Goal: Information Seeking & Learning: Learn about a topic

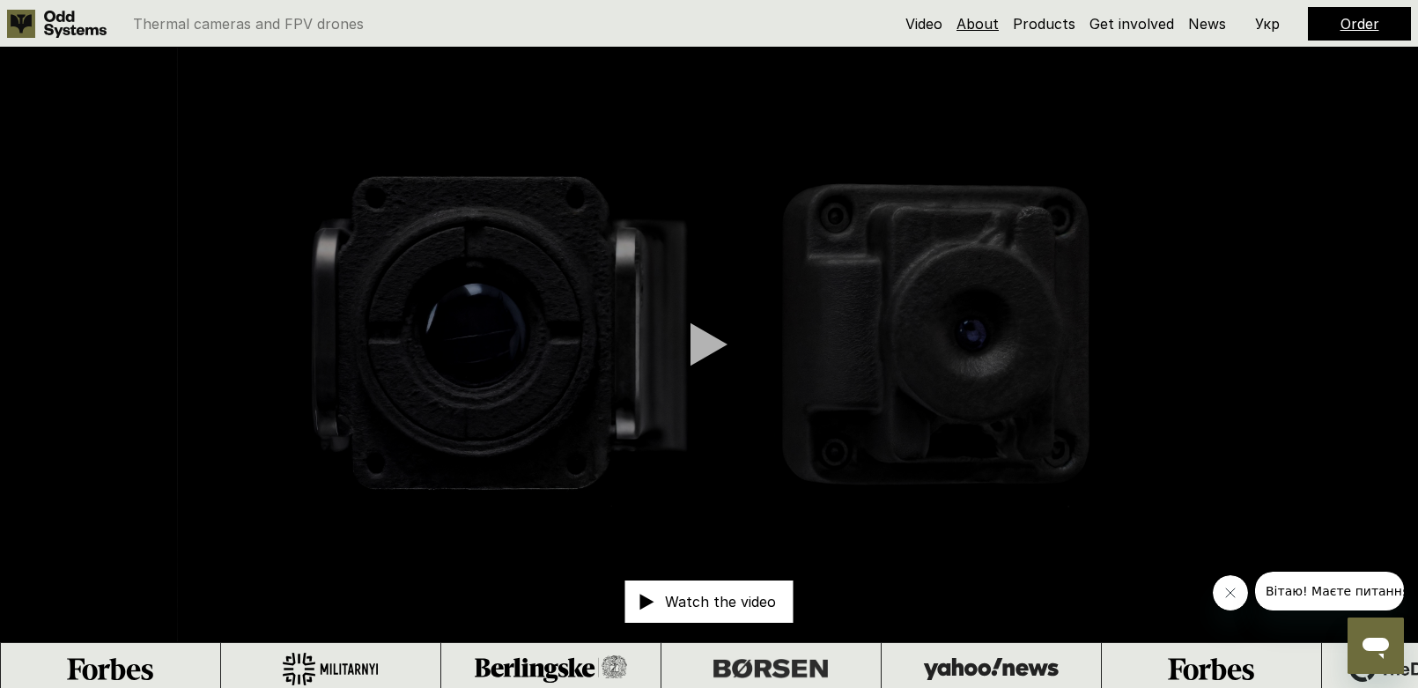
click at [977, 25] on link "About" at bounding box center [977, 24] width 42 height 18
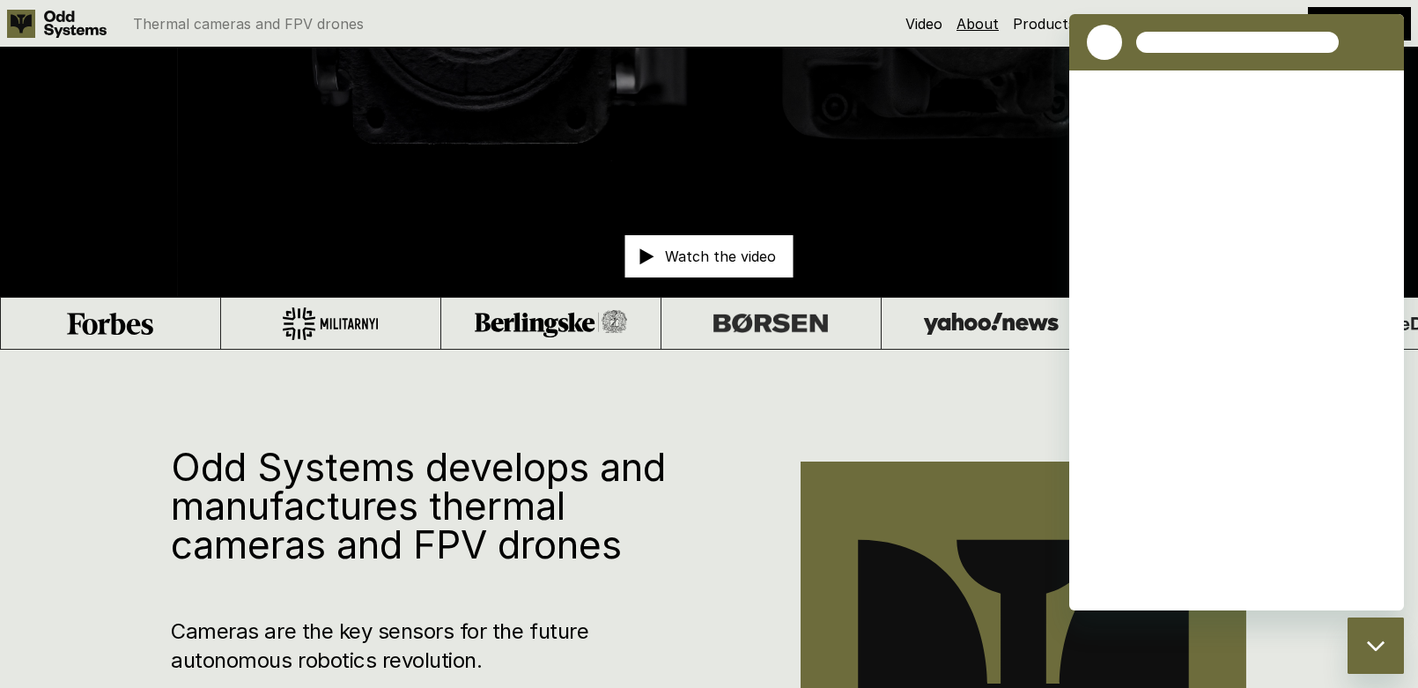
scroll to position [695, 0]
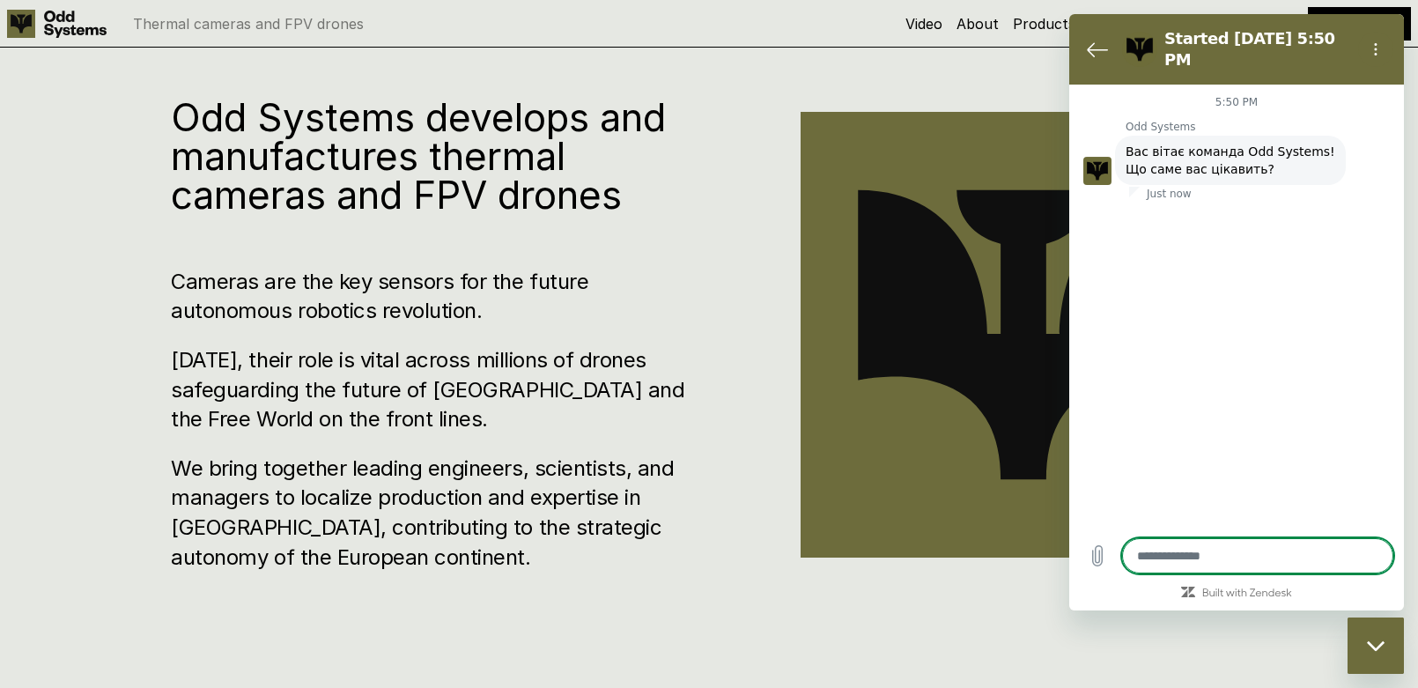
type textarea "*"
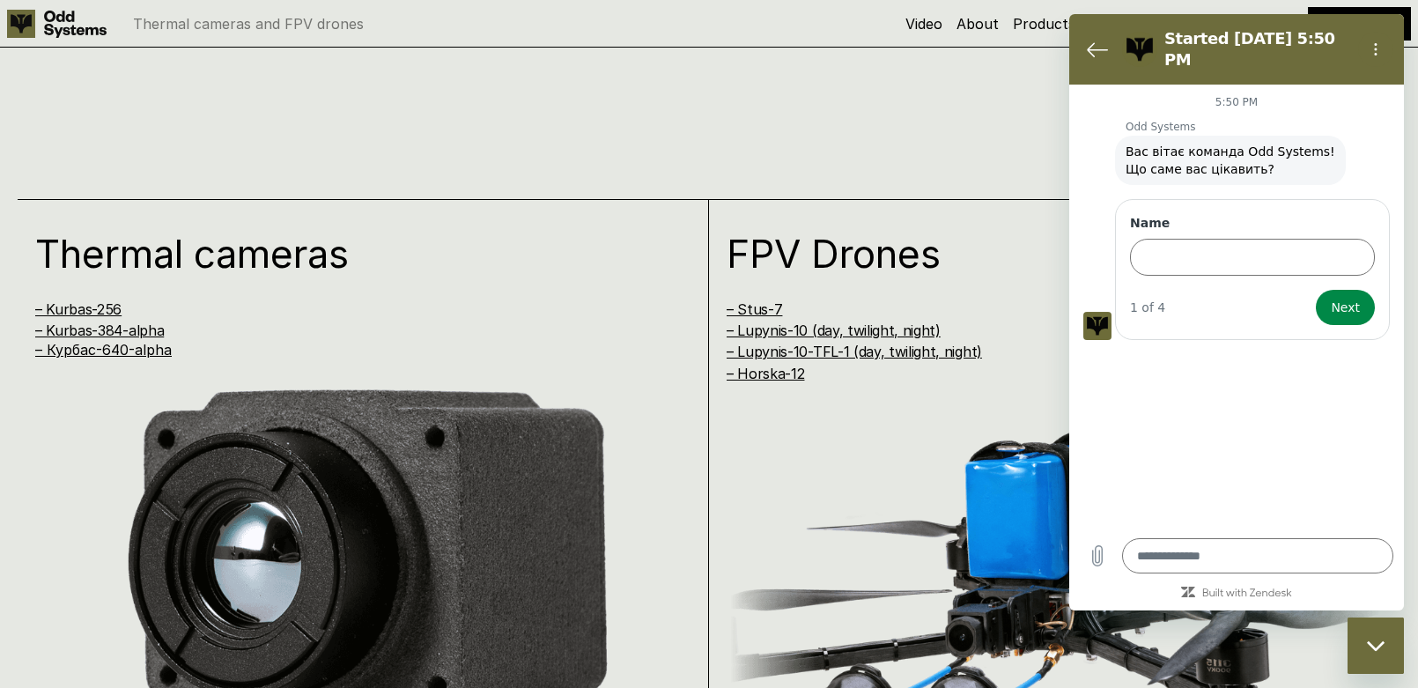
scroll to position [1311, 0]
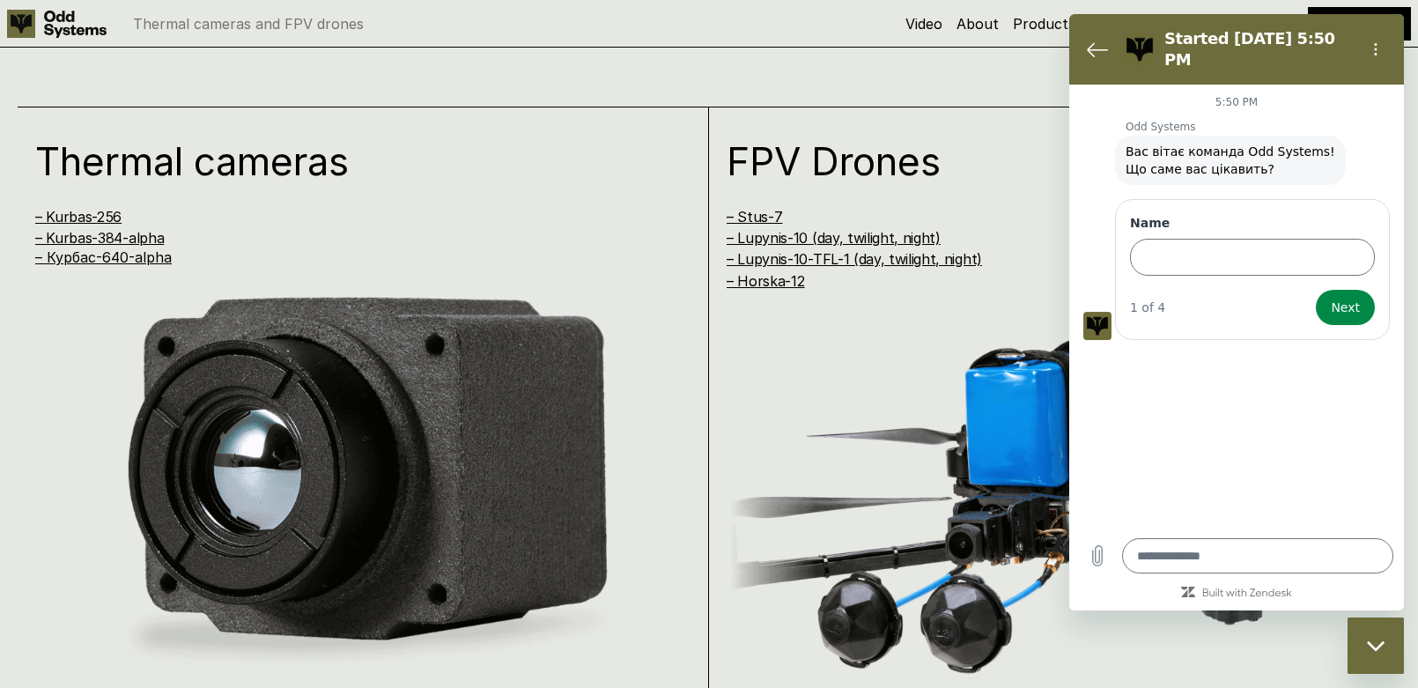
click at [645, 72] on div "Thermal cameras – Kurbas-256 – Kurbas-384-alpha – [GEOGRAPHIC_DATA]-640-alpha F…" at bounding box center [709, 415] width 1418 height 688
click at [1085, 43] on button "Back to the conversation list" at bounding box center [1097, 49] width 35 height 35
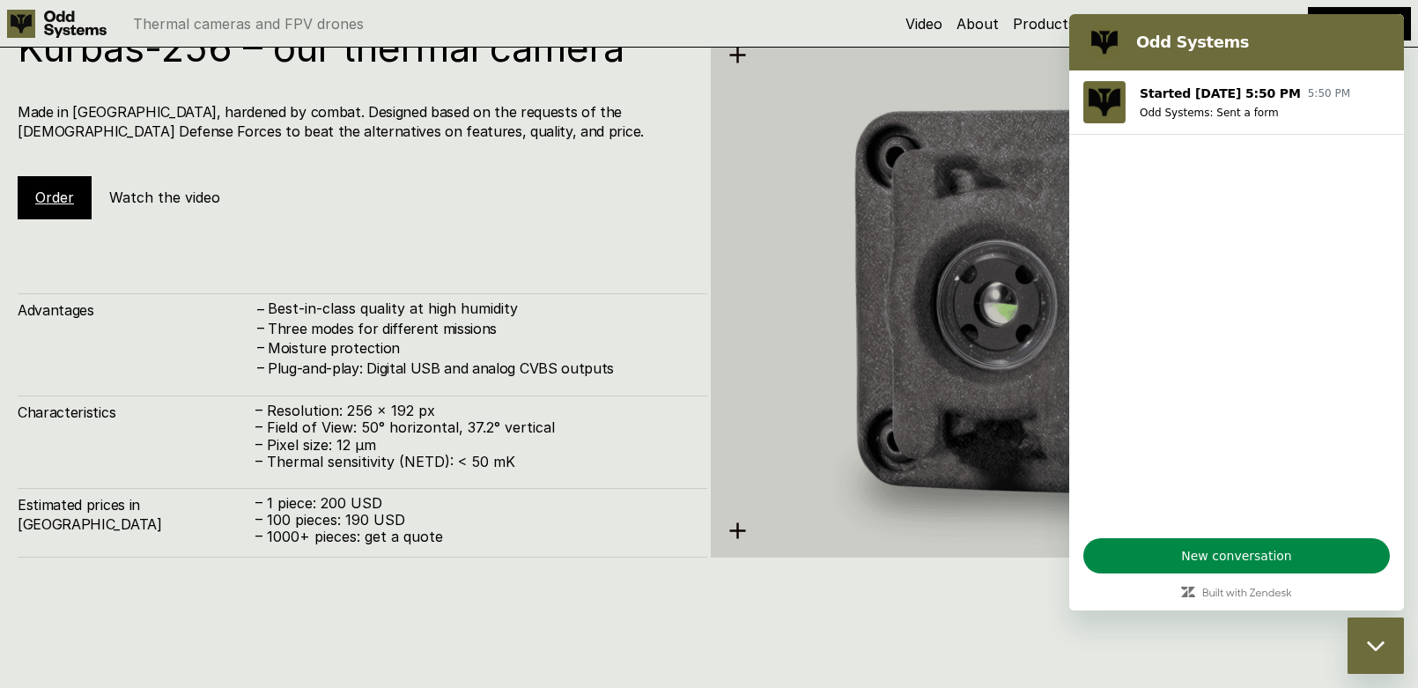
scroll to position [1928, 0]
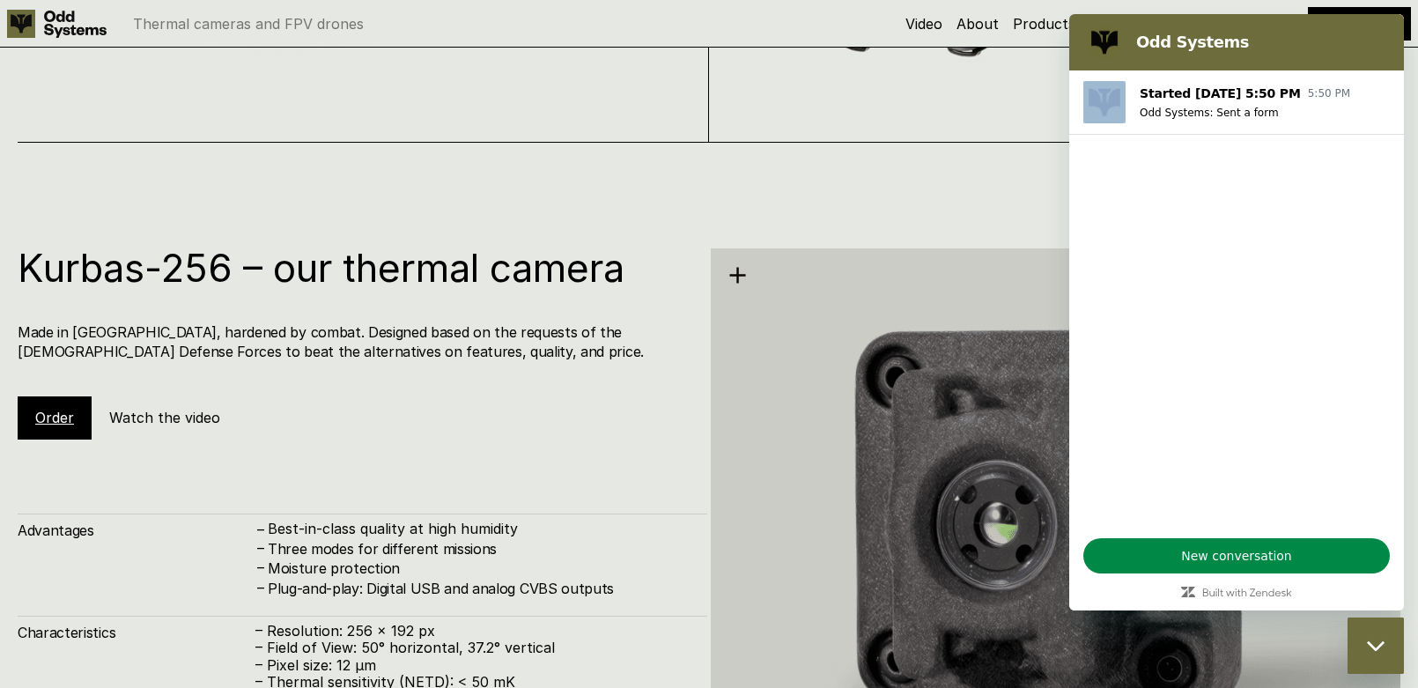
drag, startPoint x: 1279, startPoint y: 22, endPoint x: 1097, endPoint y: 147, distance: 221.0
click at [1069, 236] on html "Odd Systems Started [DATE] 5:50 PM 5:50 PM Odd Systems: Sent a form New convers…" at bounding box center [1236, 312] width 335 height 596
click at [1102, 39] on figure at bounding box center [1104, 42] width 35 height 35
click at [1361, 48] on h2 "Odd Systems" at bounding box center [1261, 42] width 250 height 21
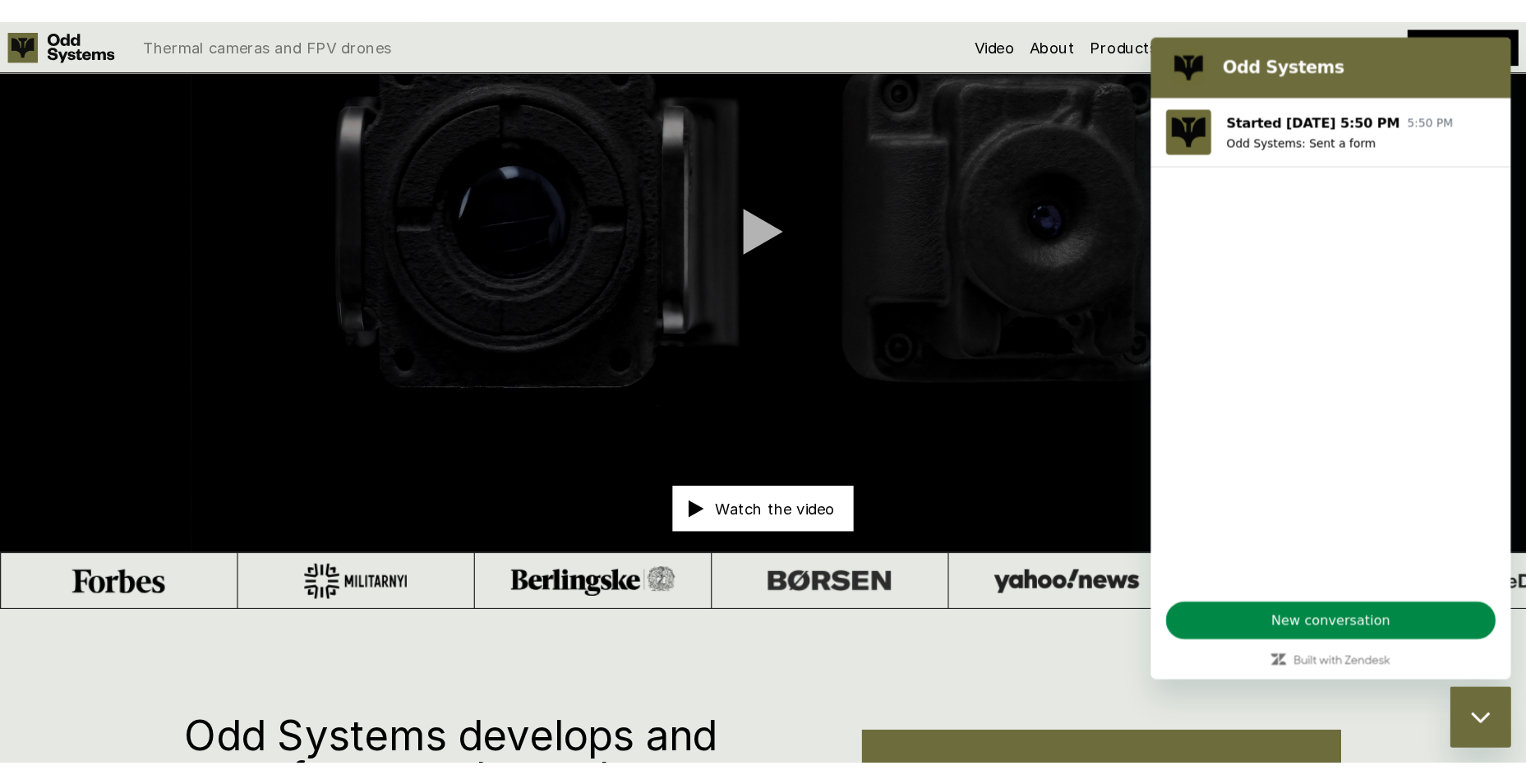
scroll to position [0, 0]
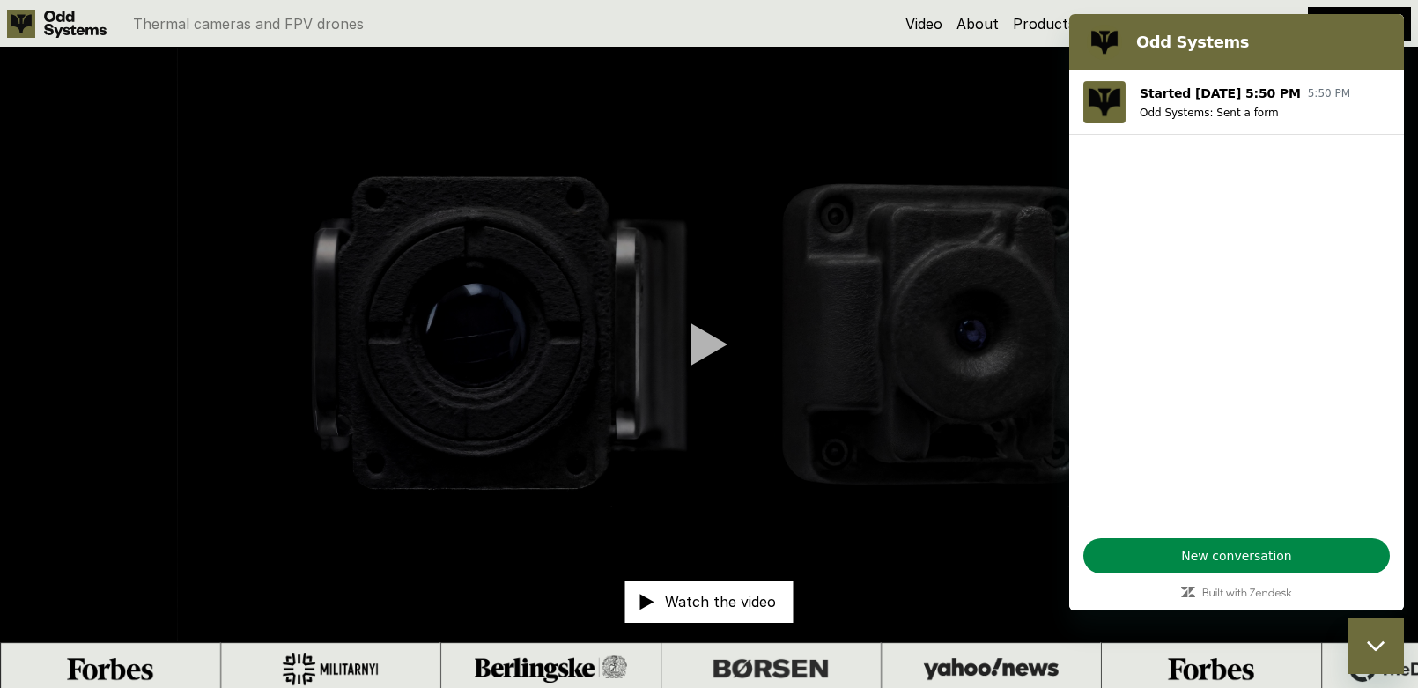
click at [702, 340] on div at bounding box center [708, 344] width 37 height 44
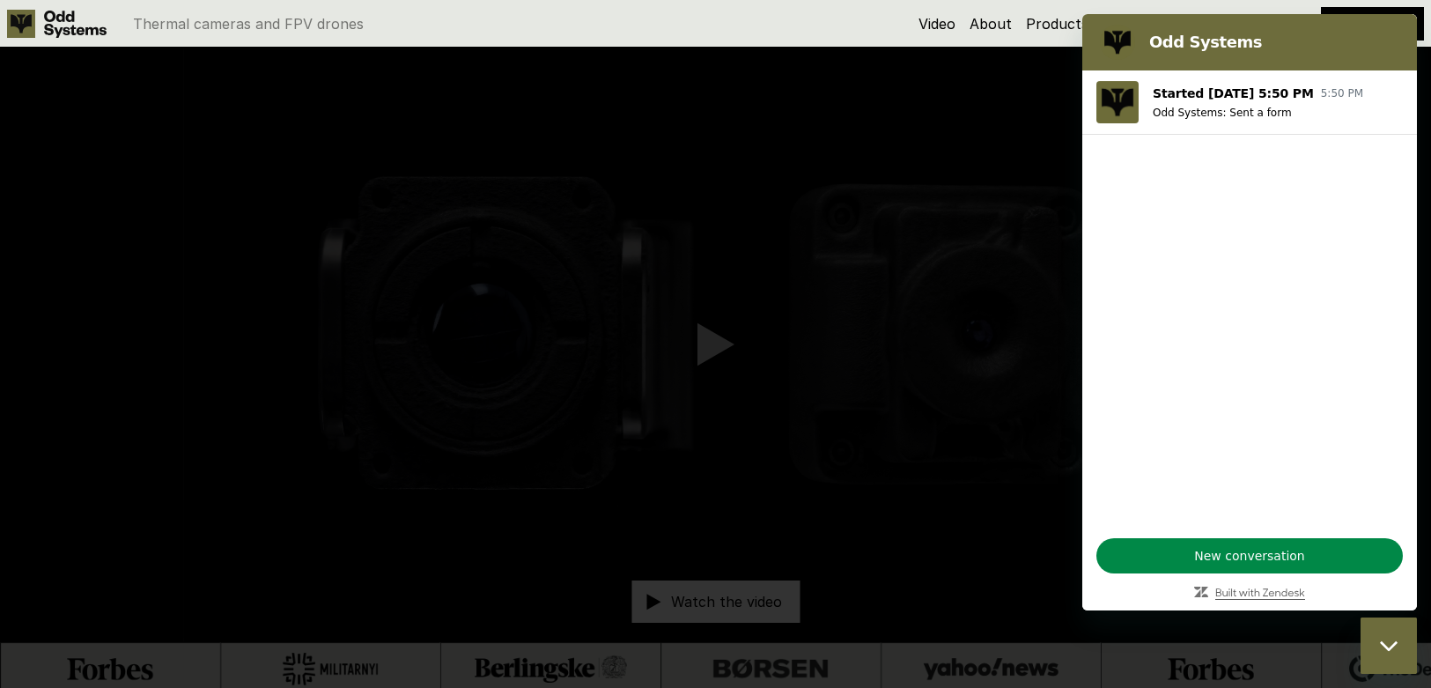
click at [1255, 588] on icon "Built with Zendesk: Visit the Zendesk website in a new tab" at bounding box center [1260, 593] width 90 height 11
click at [1153, 55] on div "Odd Systems" at bounding box center [1246, 42] width 306 height 35
click at [1115, 36] on figure at bounding box center [1117, 42] width 35 height 35
drag, startPoint x: 1255, startPoint y: 48, endPoint x: 969, endPoint y: 188, distance: 319.0
click at [1082, 188] on html "Odd Systems Started [DATE] 5:50 PM 5:50 PM Odd Systems: Sent a form New convers…" at bounding box center [1249, 312] width 335 height 596
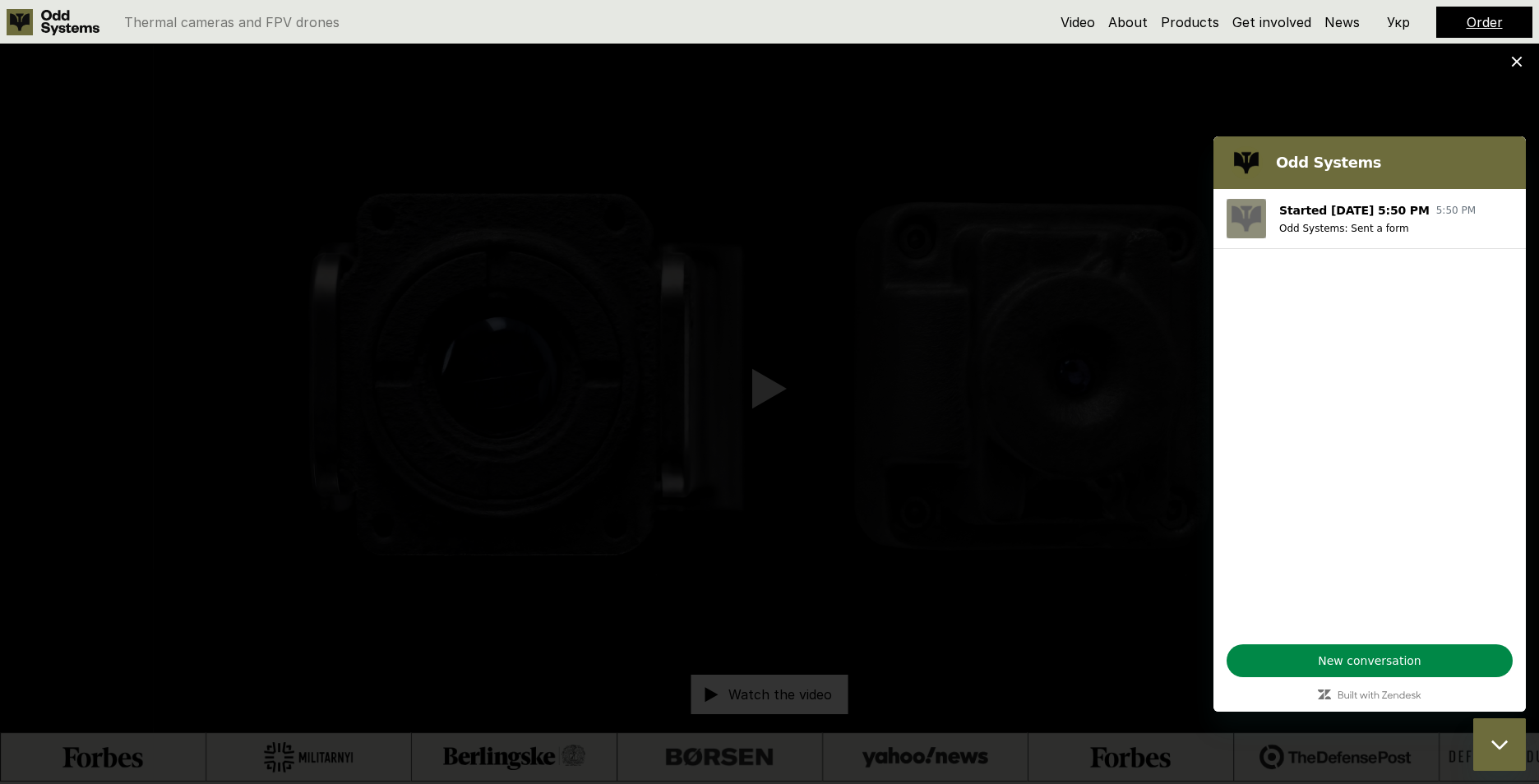
click at [1323, 63] on icon at bounding box center [1517, 62] width 11 height 11
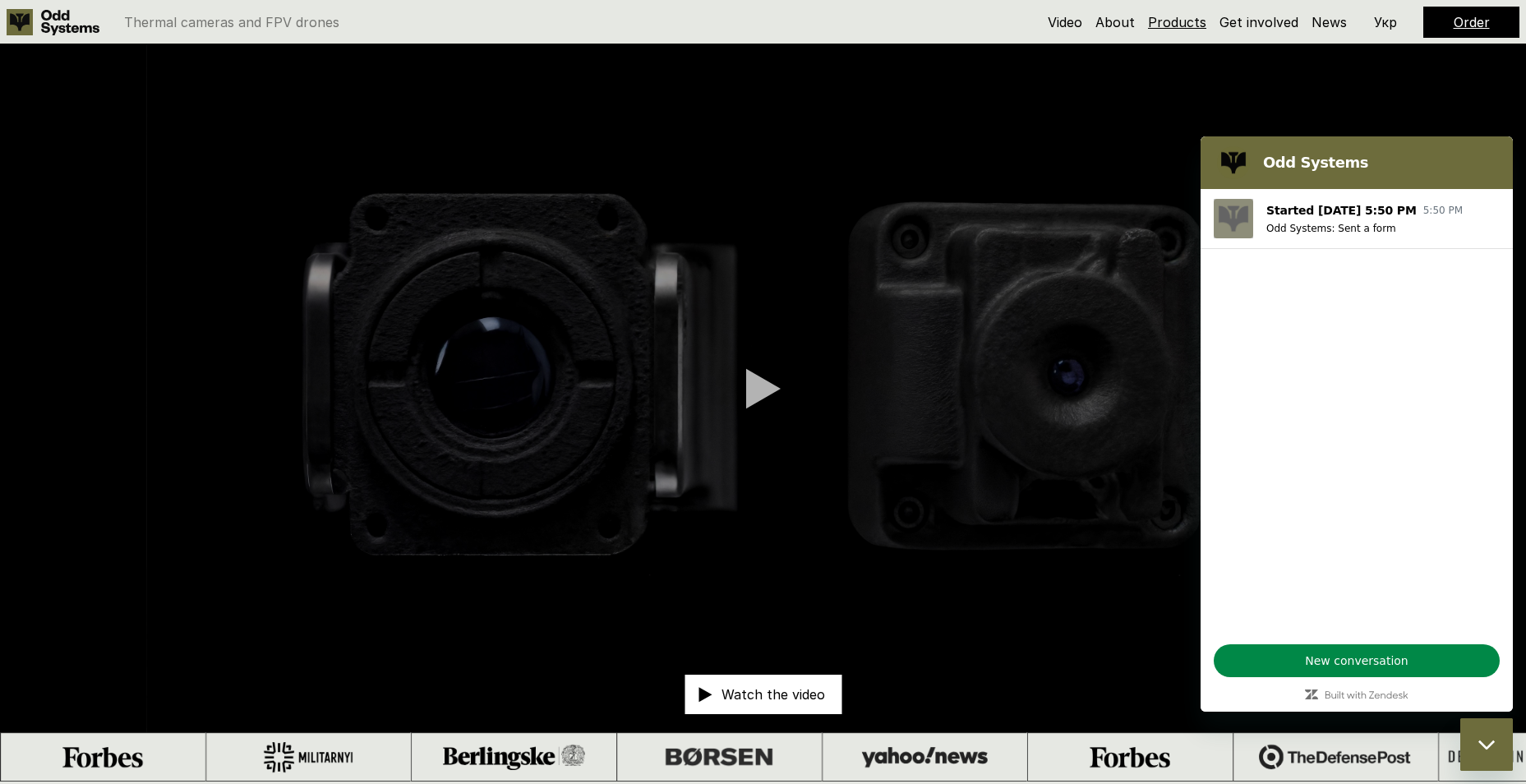
click at [1189, 24] on link "Products" at bounding box center [1177, 22] width 59 height 17
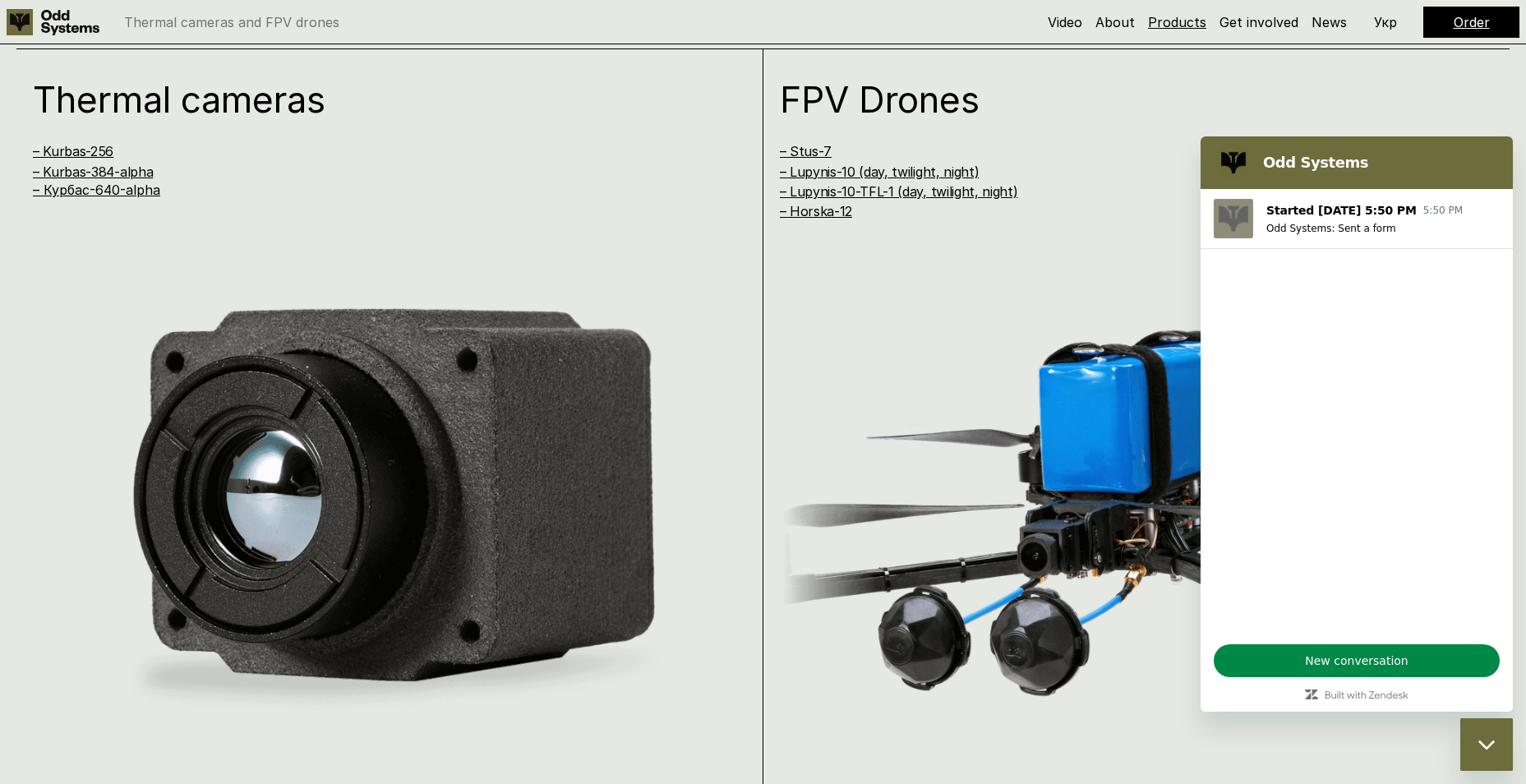
scroll to position [1565, 0]
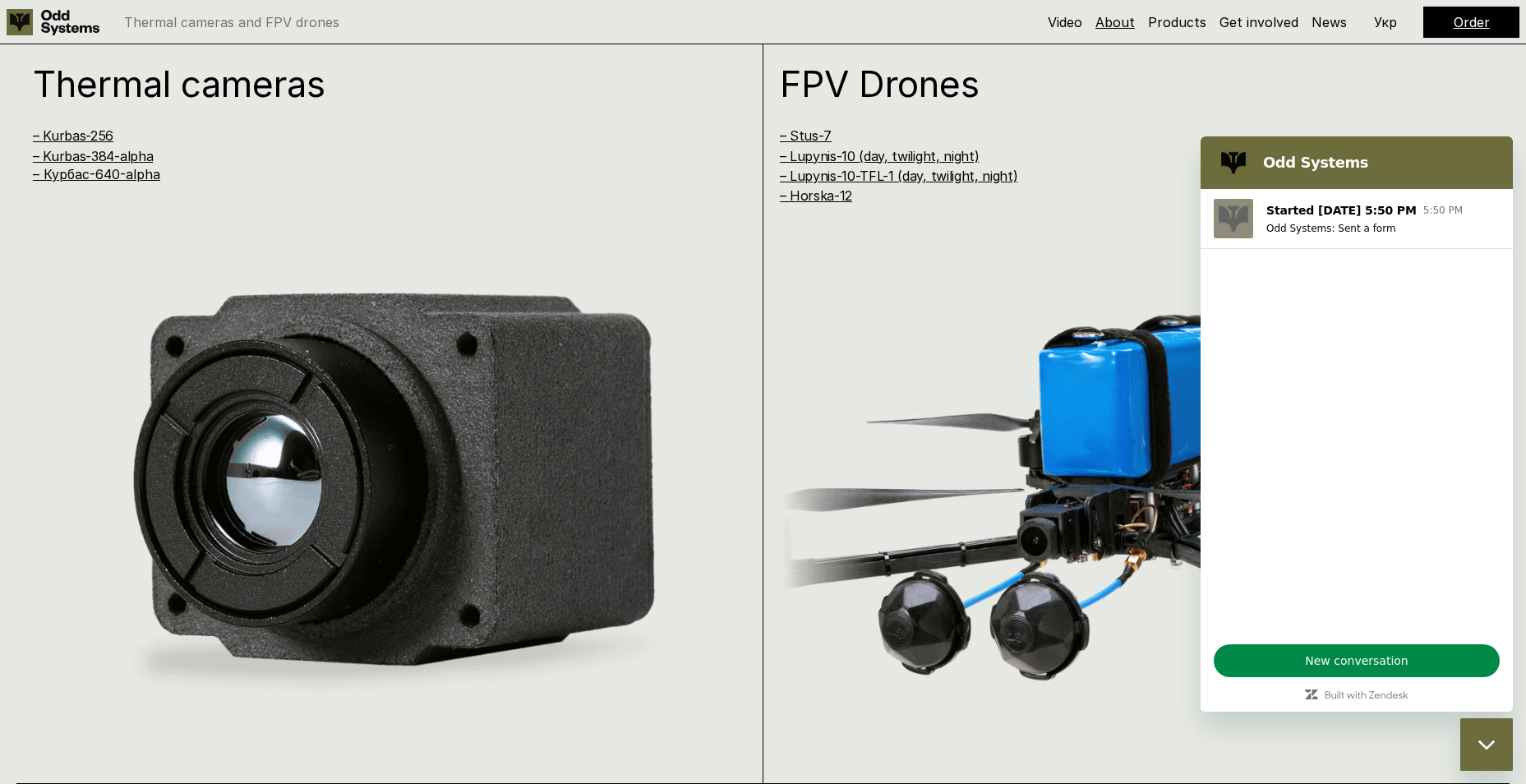
click at [1112, 21] on link "About" at bounding box center [1115, 22] width 39 height 17
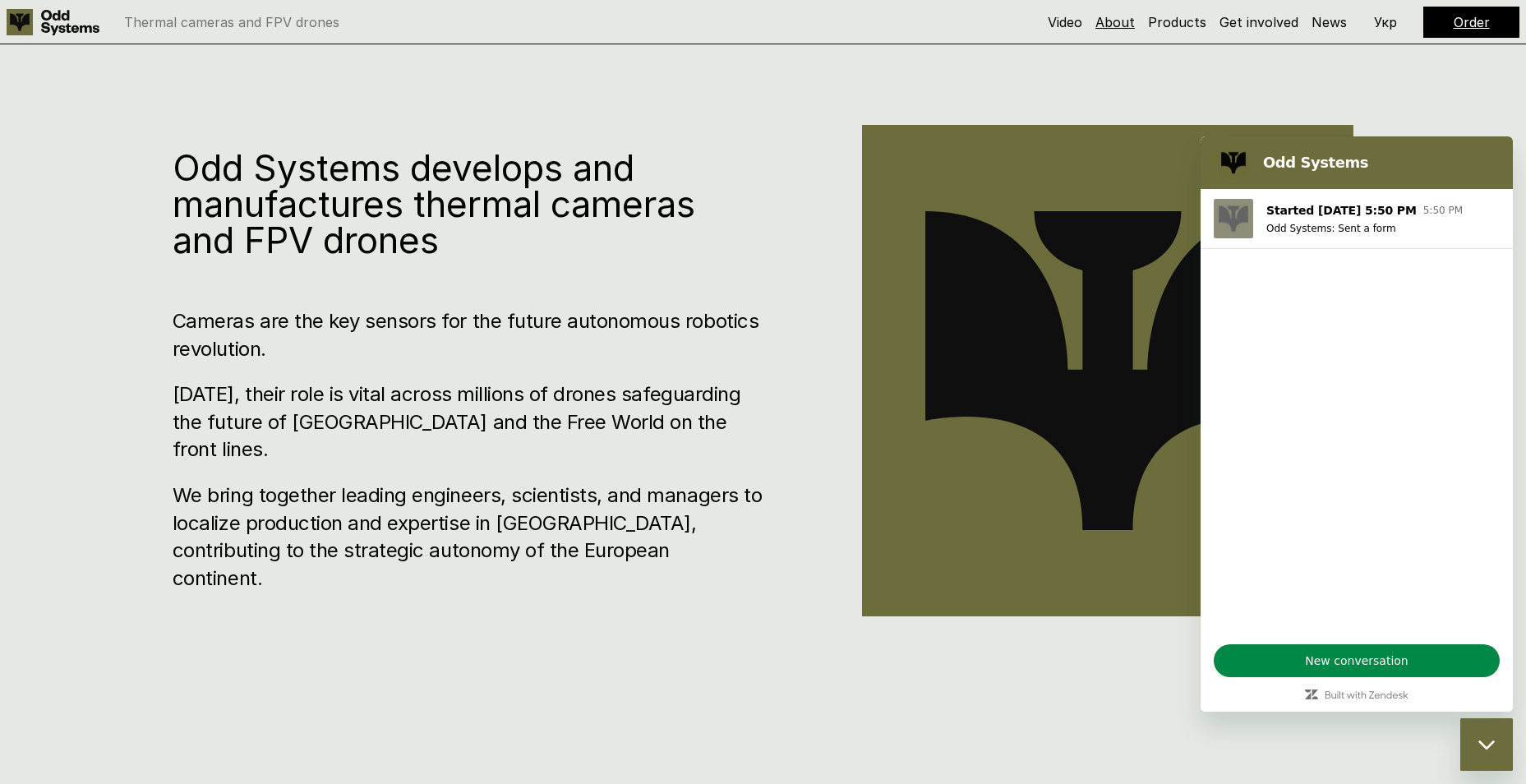
scroll to position [781, 0]
